Goal: Information Seeking & Learning: Learn about a topic

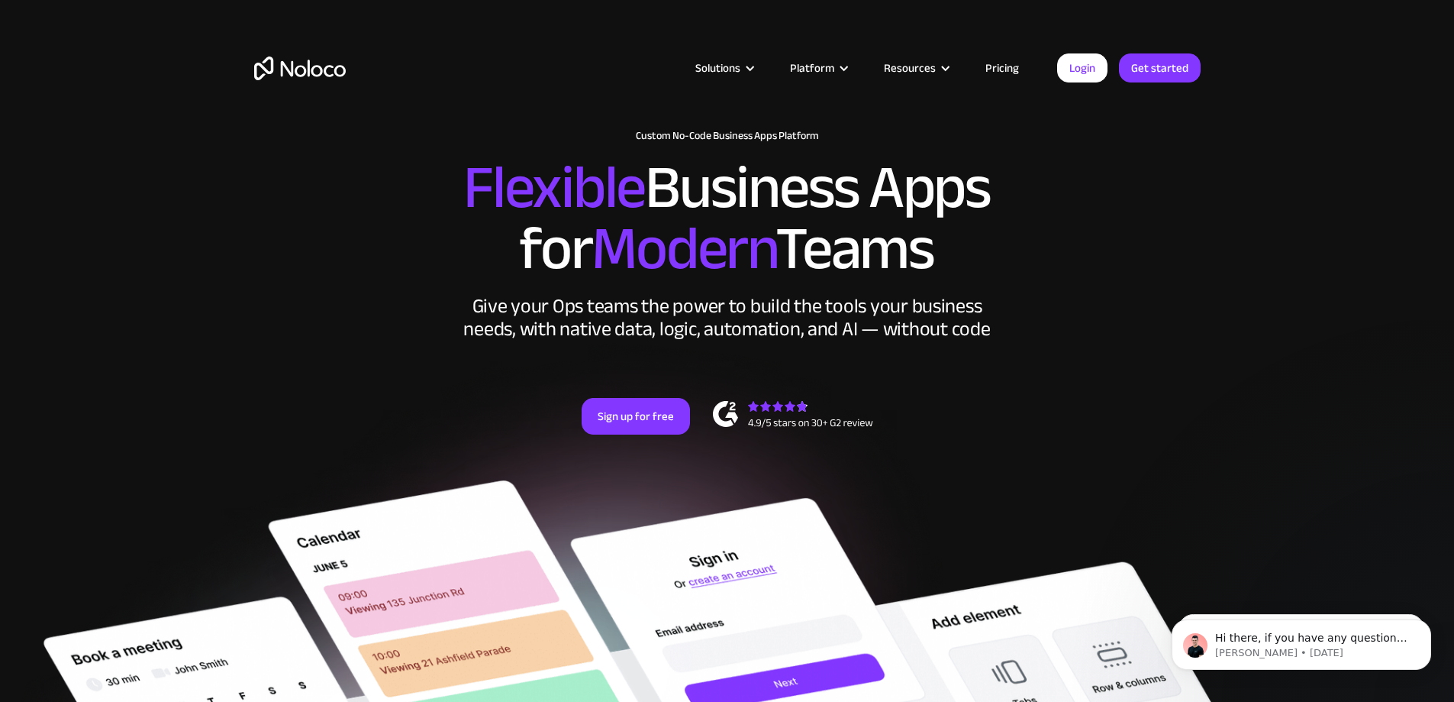
click at [1000, 59] on link "Pricing" at bounding box center [1003, 68] width 72 height 20
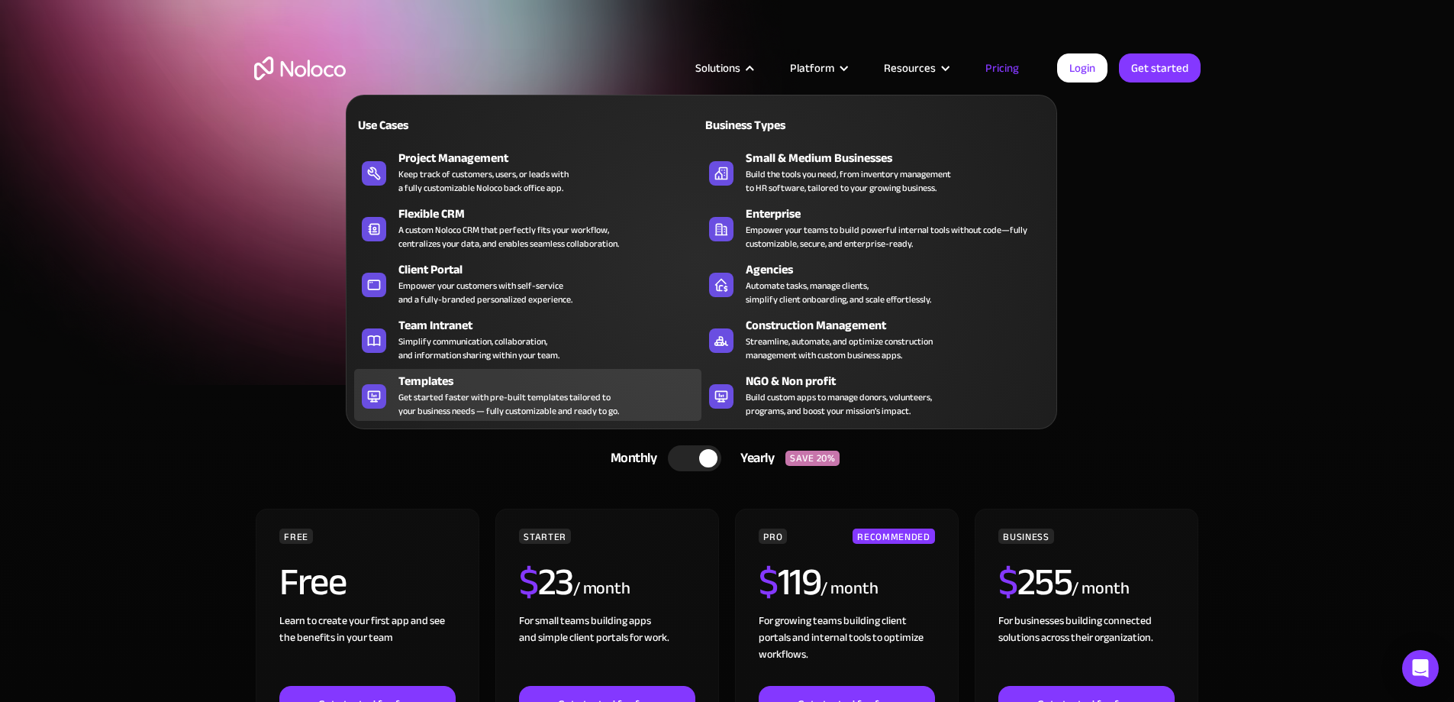
click at [479, 402] on div "Get started faster with pre-built templates tailored to your business needs — f…" at bounding box center [509, 403] width 221 height 27
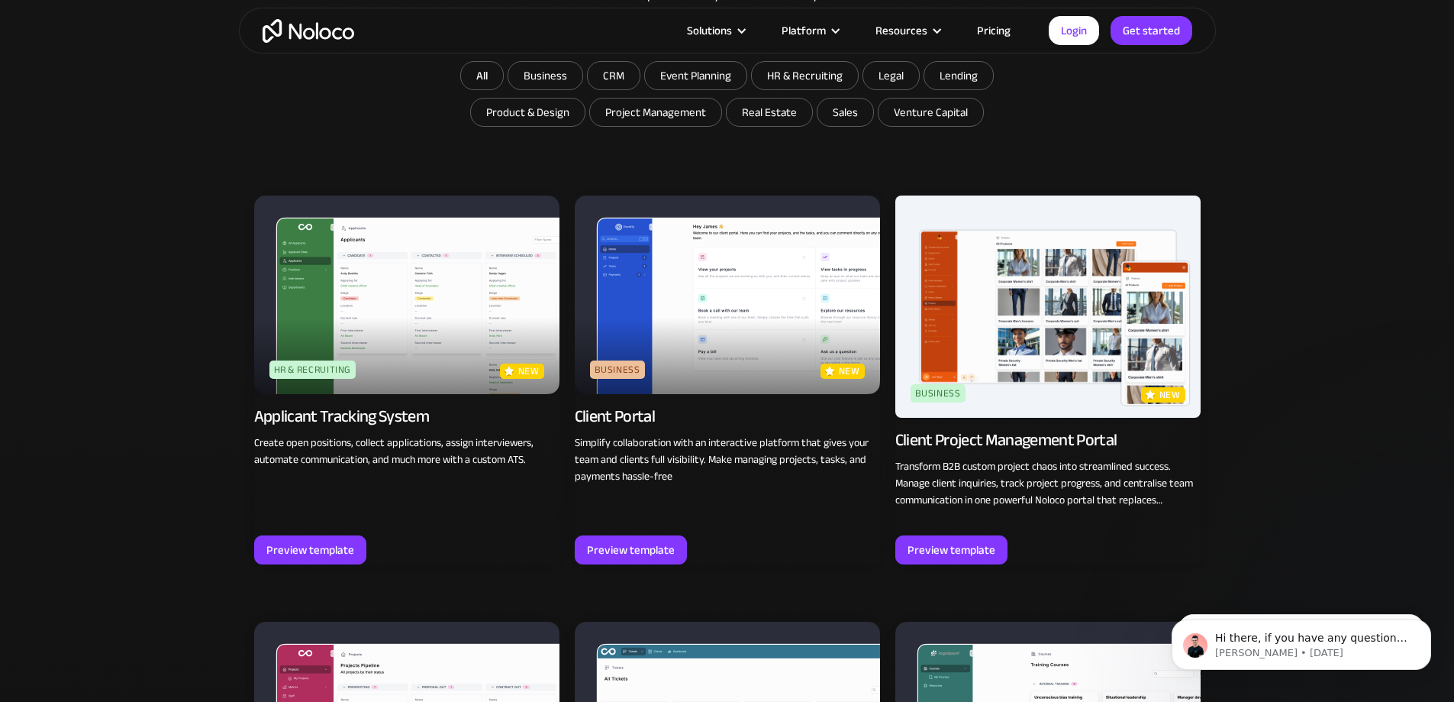
scroll to position [1007, 0]
click at [739, 289] on img at bounding box center [727, 294] width 305 height 198
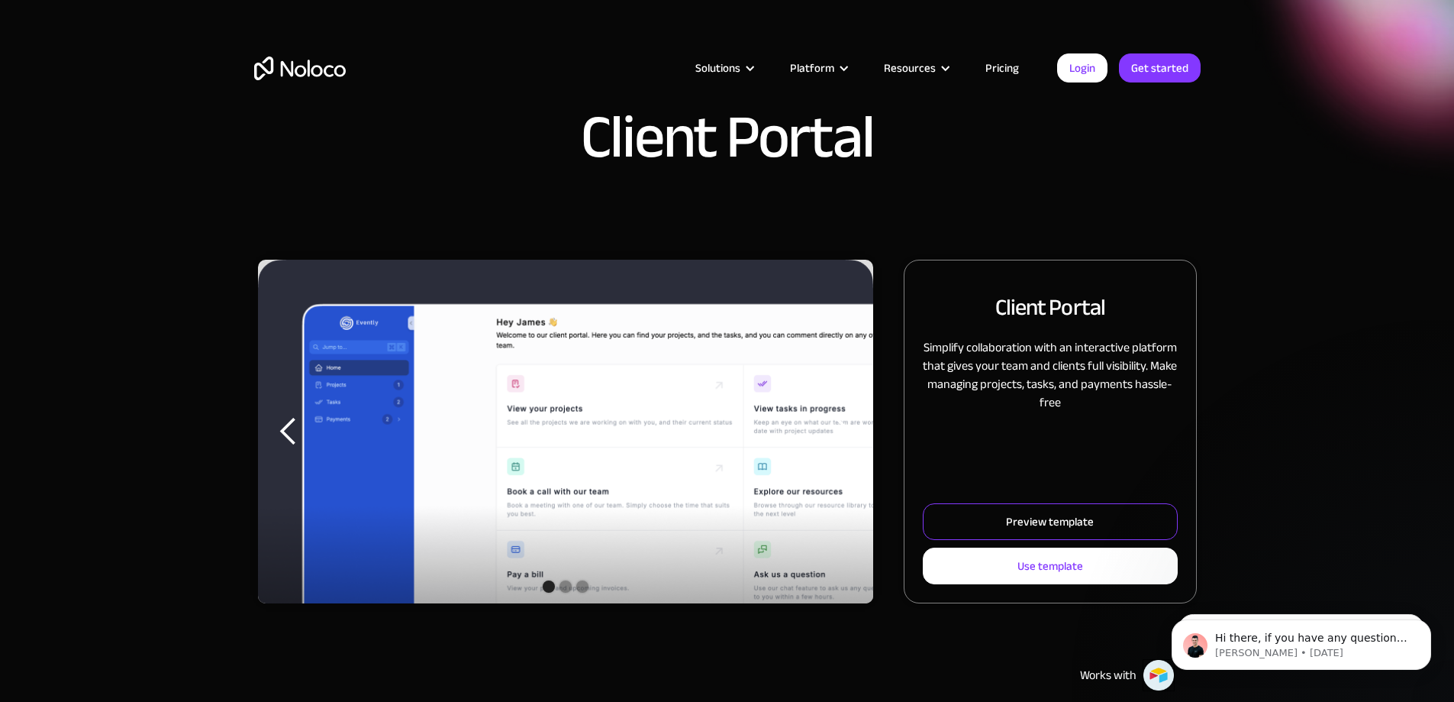
click at [955, 540] on link "Preview template" at bounding box center [1050, 521] width 254 height 37
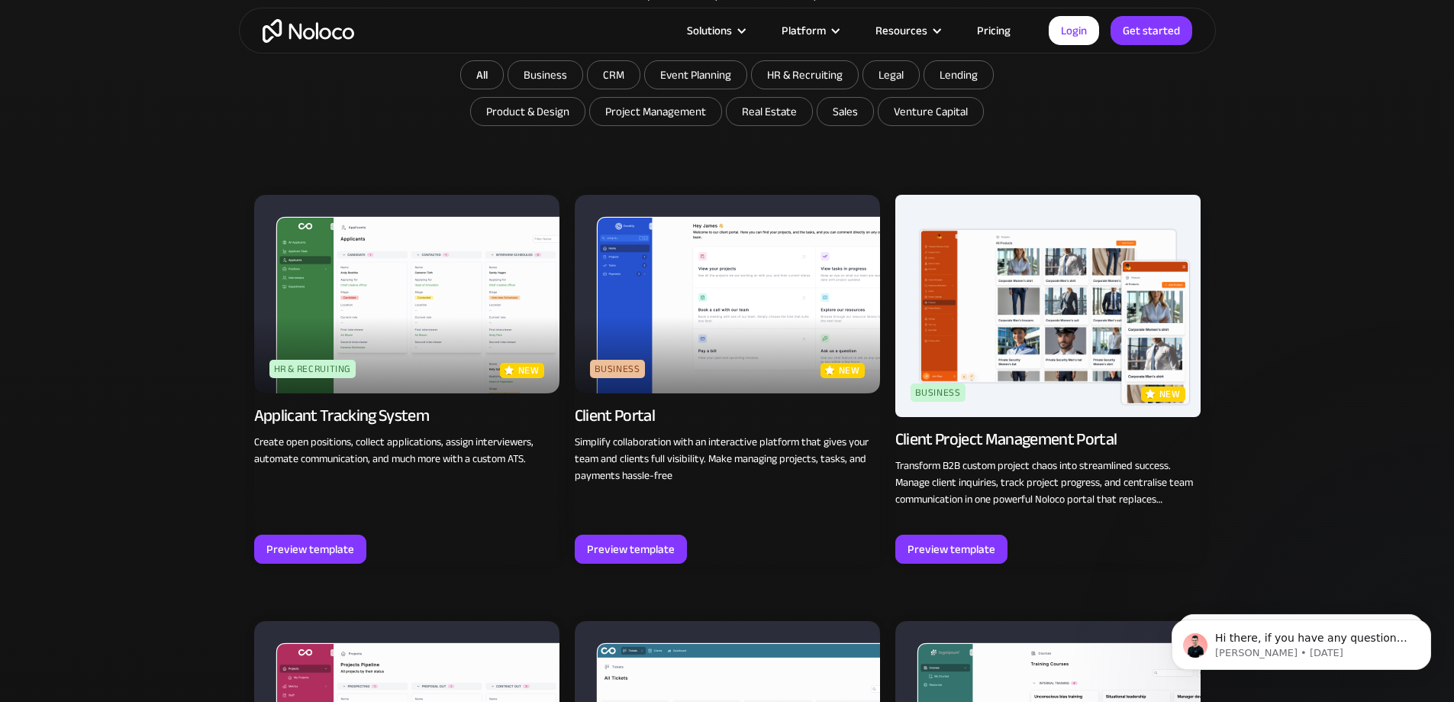
click at [1028, 324] on img at bounding box center [1048, 306] width 305 height 222
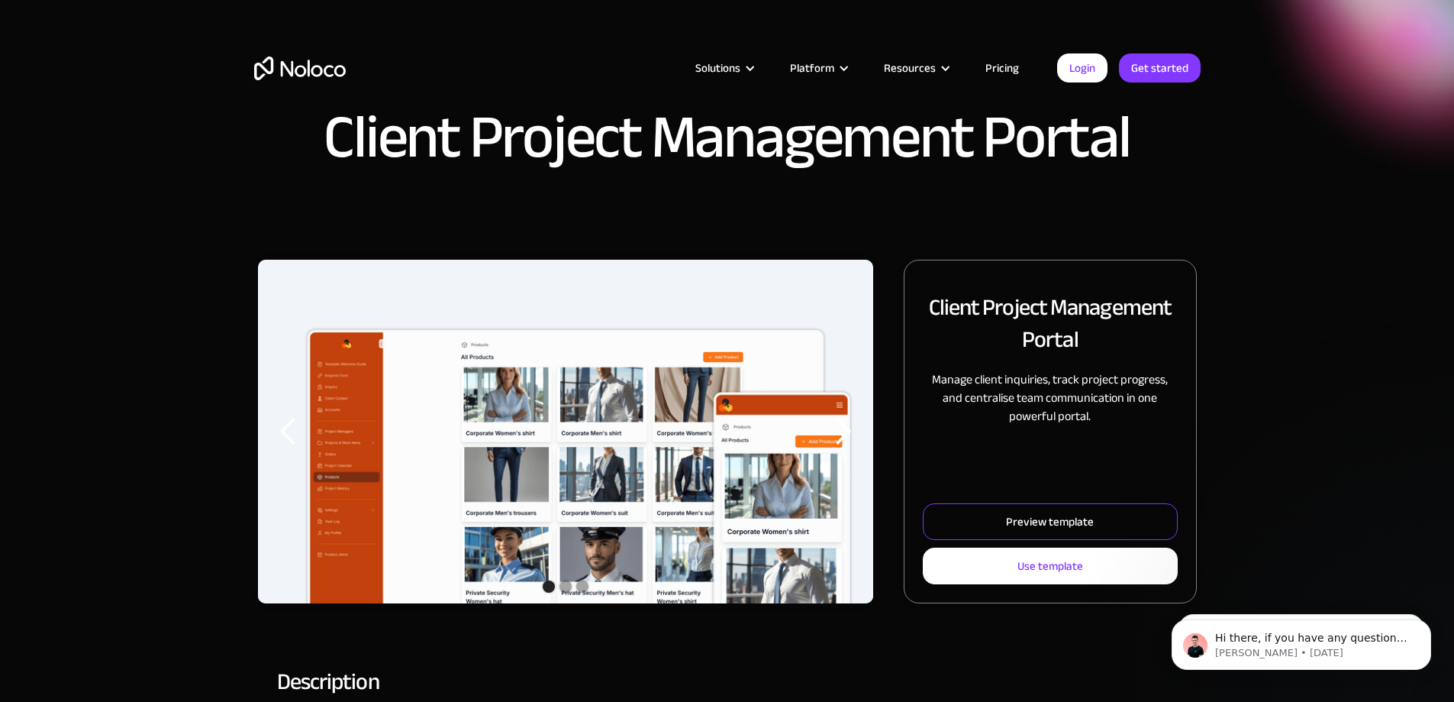
click at [1052, 540] on link "Preview template" at bounding box center [1050, 521] width 254 height 37
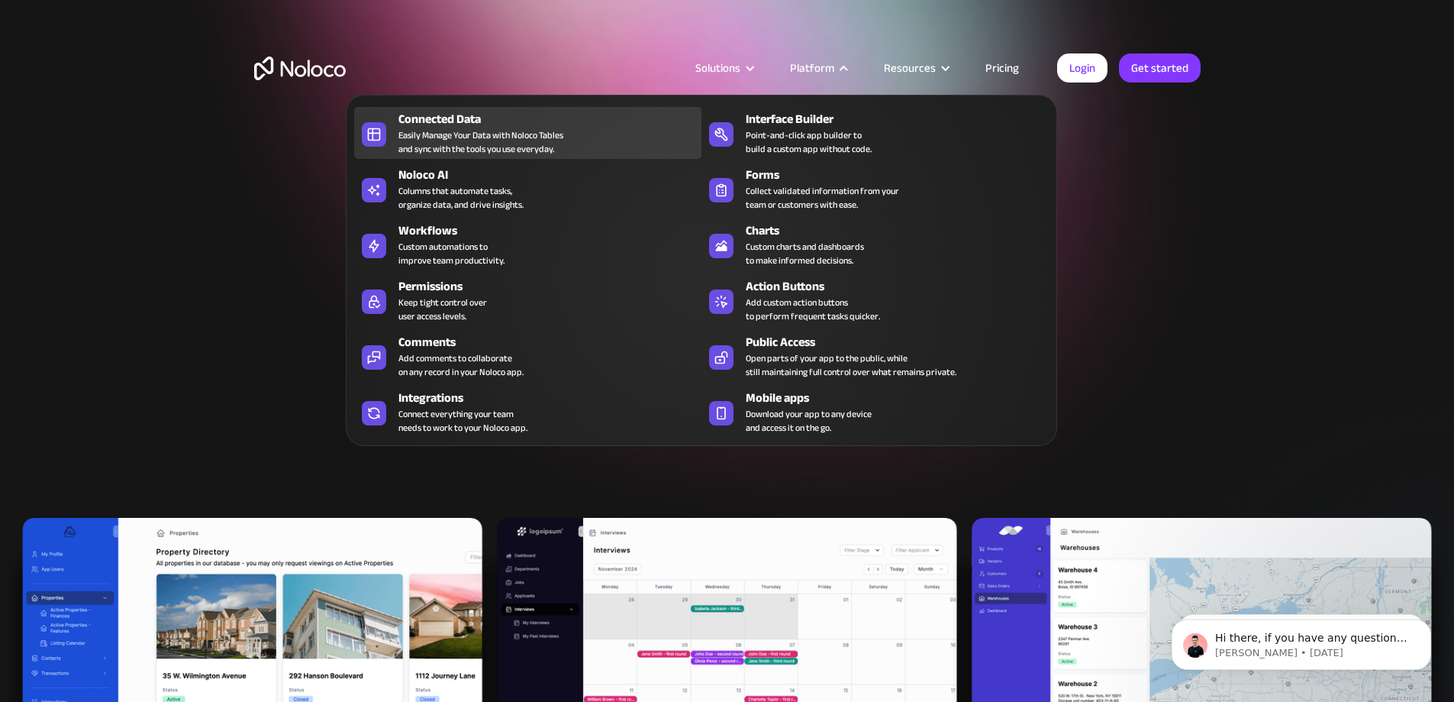
click at [489, 142] on div "Easily Manage Your Data with Noloco Tables and sync with the tools you use ever…" at bounding box center [481, 141] width 165 height 27
